Goal: Task Accomplishment & Management: Use online tool/utility

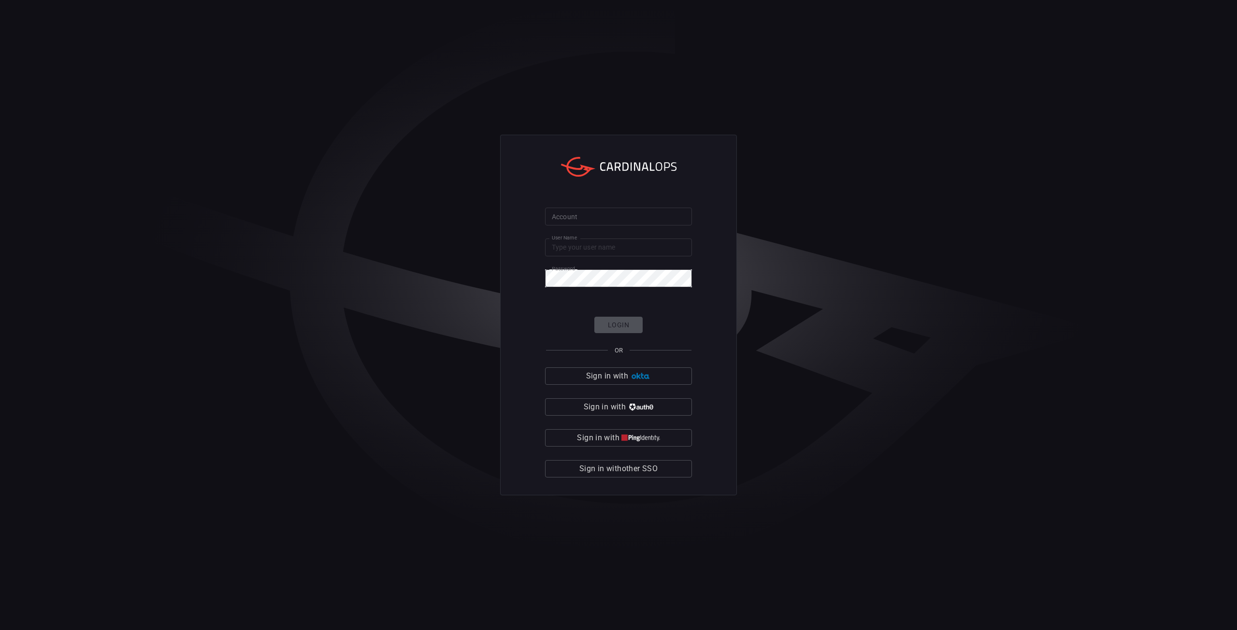
type input "[PERSON_NAME][EMAIL_ADDRESS][PERSON_NAME][DOMAIN_NAME]"
click at [581, 220] on input "Account" at bounding box center [618, 217] width 147 height 18
type input "[PERSON_NAME]"
click at [618, 318] on button "Login" at bounding box center [618, 325] width 48 height 17
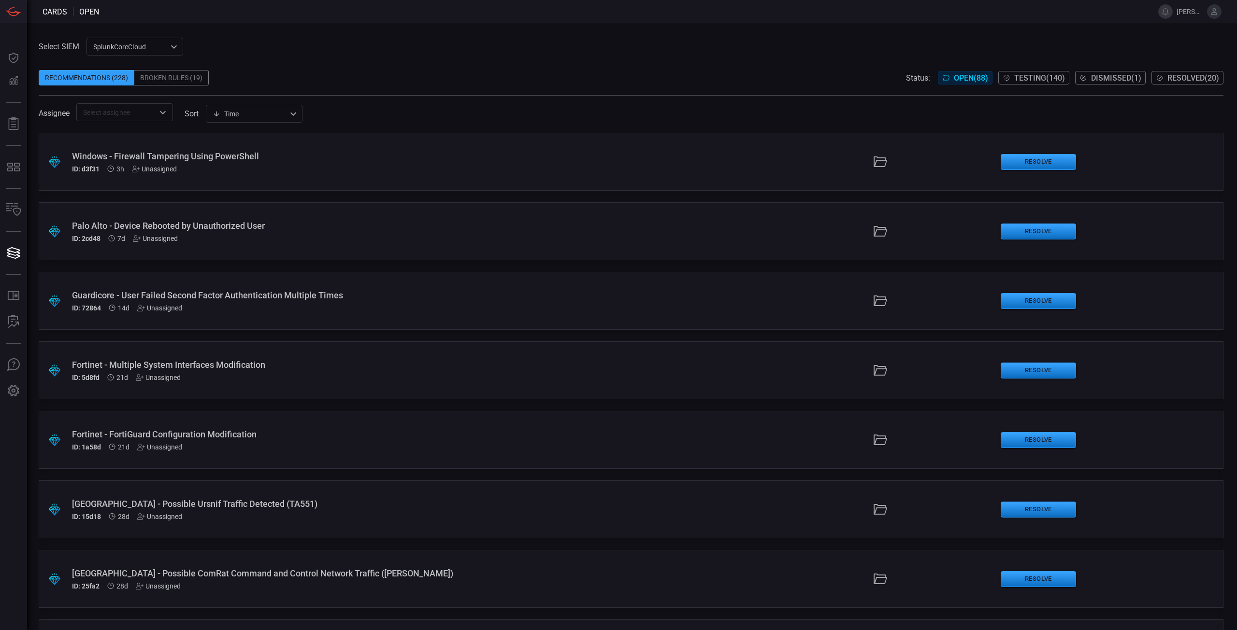
click at [1024, 78] on span "Testing ( 140 )" at bounding box center [1039, 77] width 51 height 9
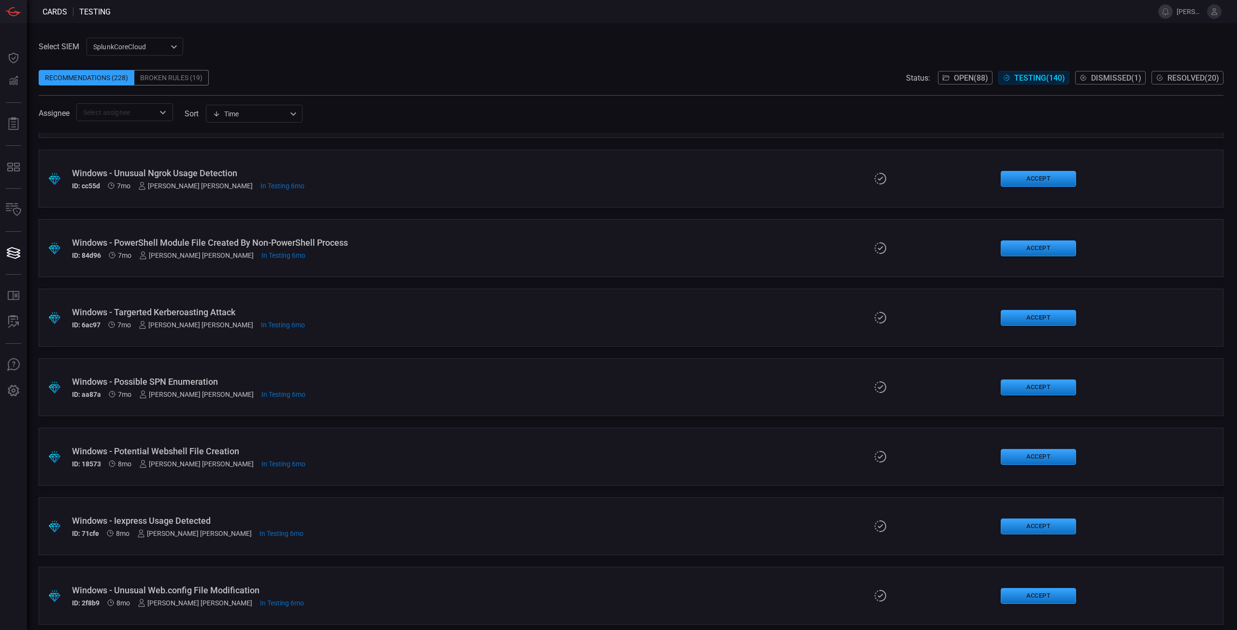
scroll to position [7566, 0]
click at [652, 394] on div ".suggested_cards_icon{fill:url(#suggested_cards_icon);} Windows - PnPUtil Usage…" at bounding box center [631, 387] width 1185 height 58
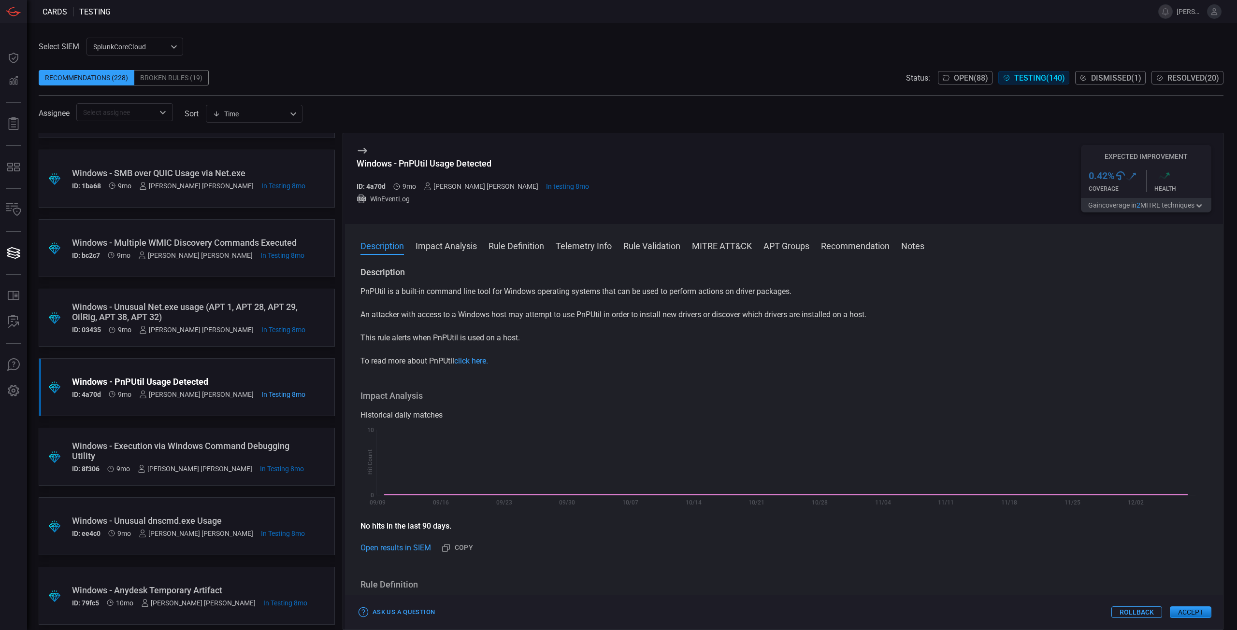
click at [520, 245] on button "Rule Definition" at bounding box center [516, 246] width 56 height 12
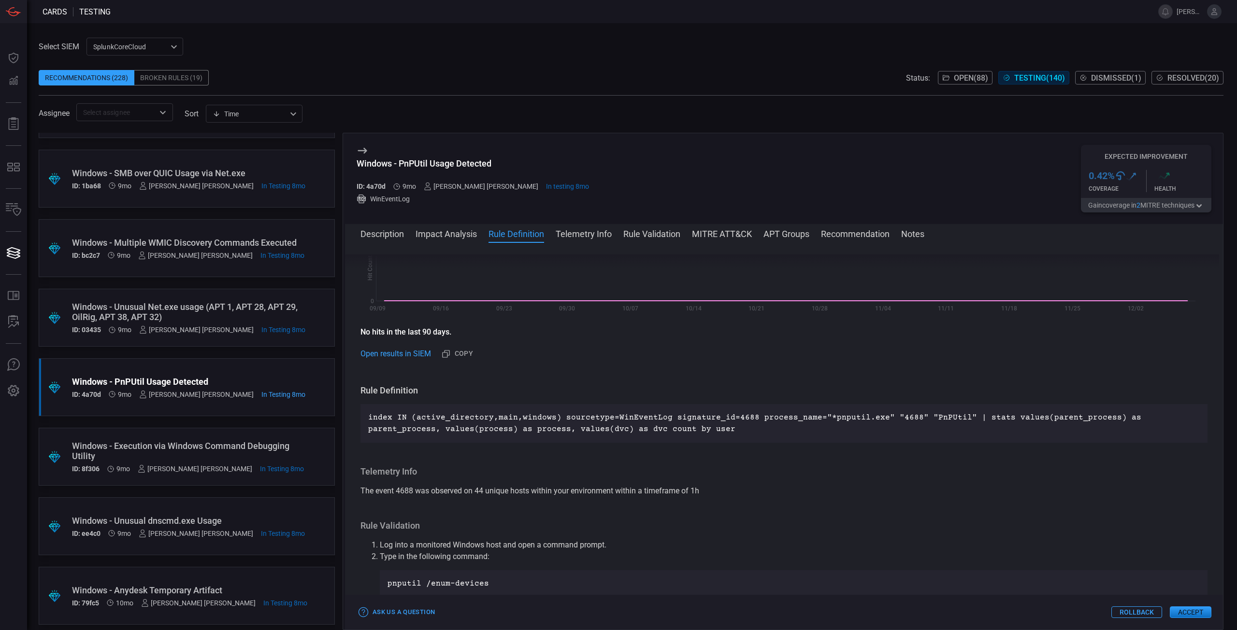
scroll to position [303, 0]
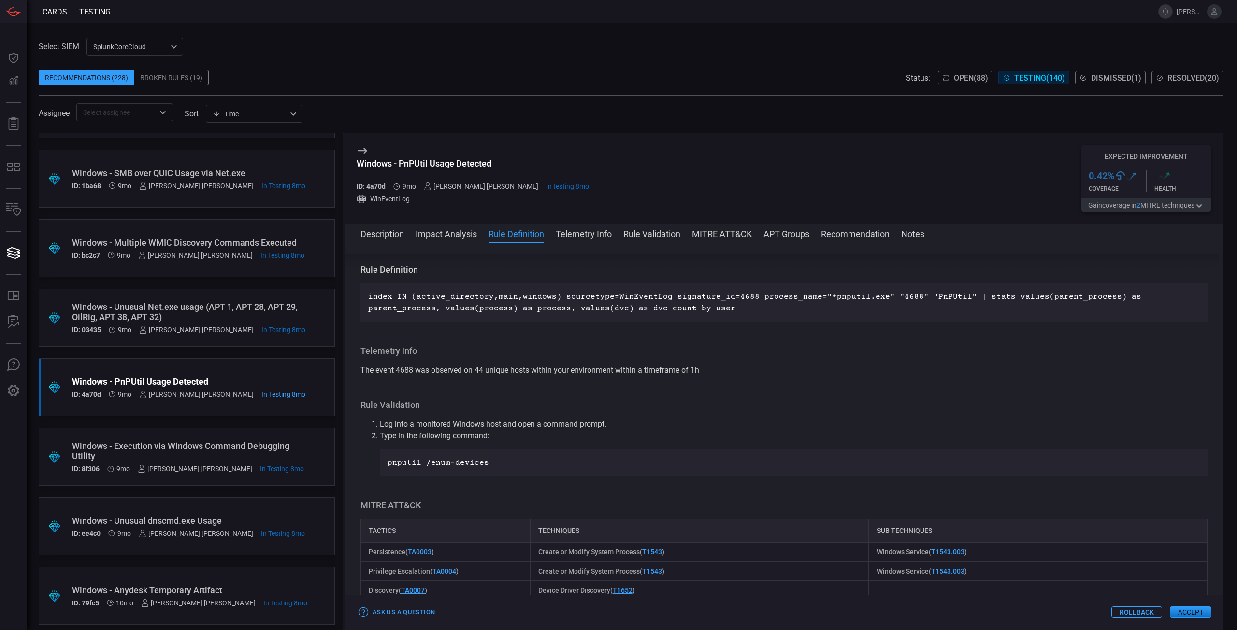
click at [379, 229] on button "Description" at bounding box center [381, 234] width 43 height 12
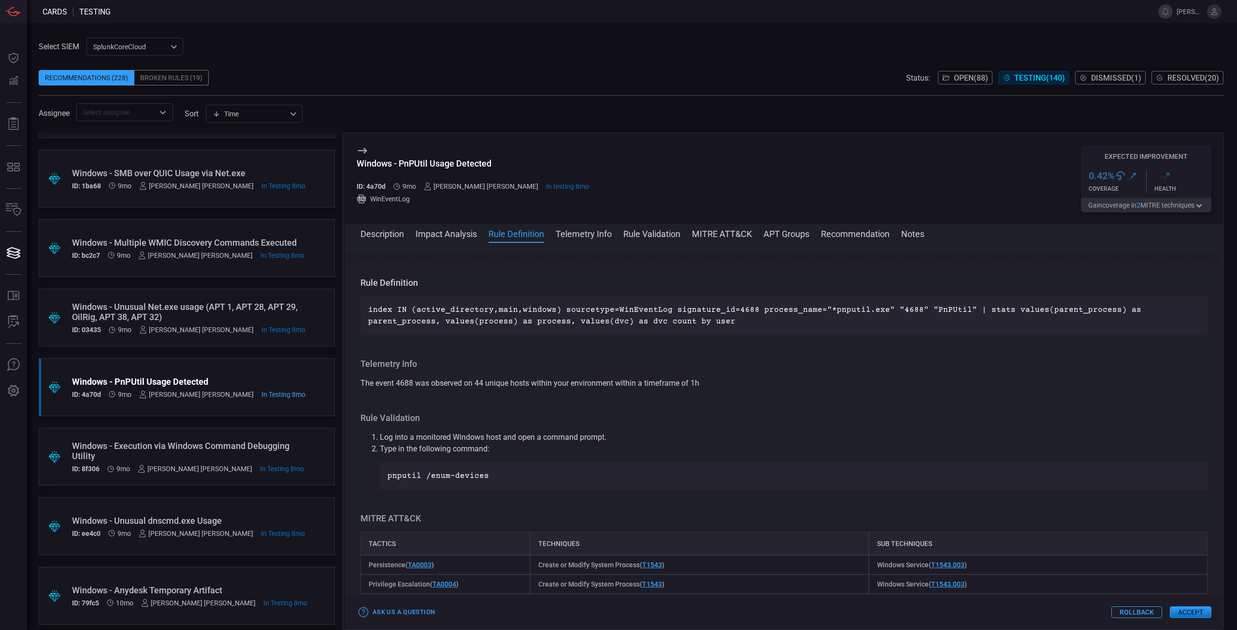
scroll to position [0, 0]
